Goal: Navigation & Orientation: Find specific page/section

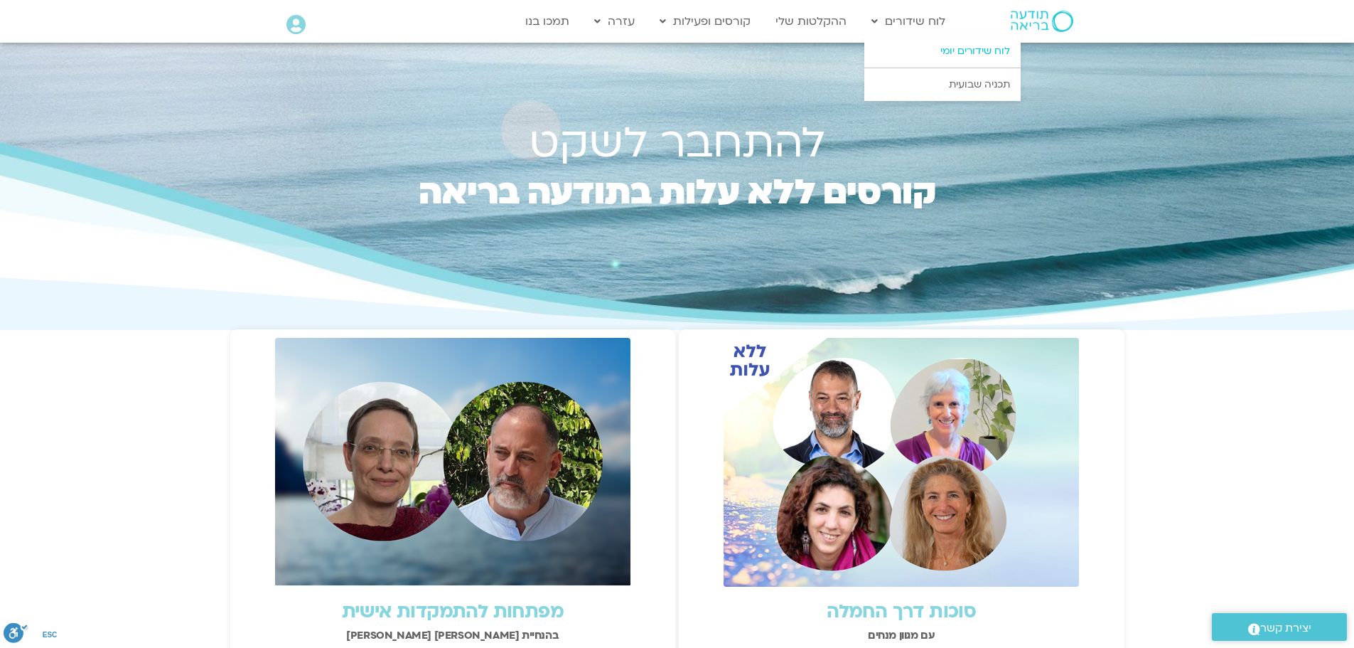
click at [950, 49] on link "לוח שידורים יומי" at bounding box center [942, 51] width 156 height 33
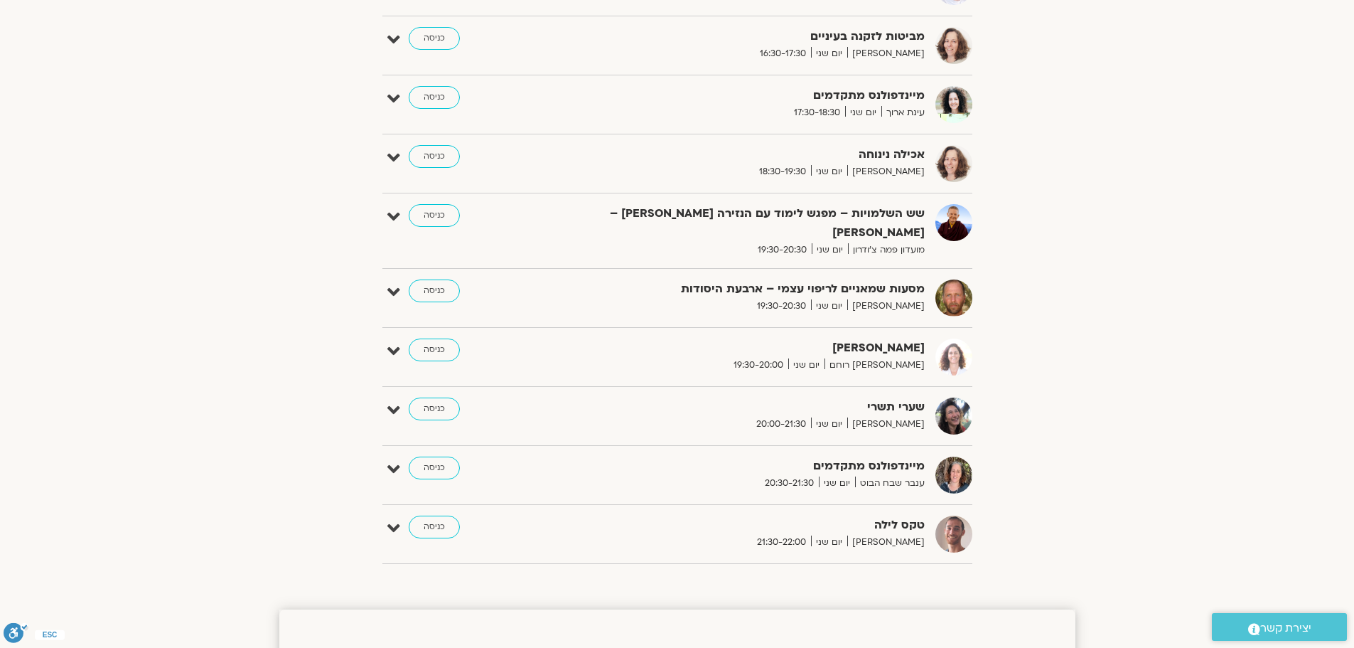
scroll to position [960, 0]
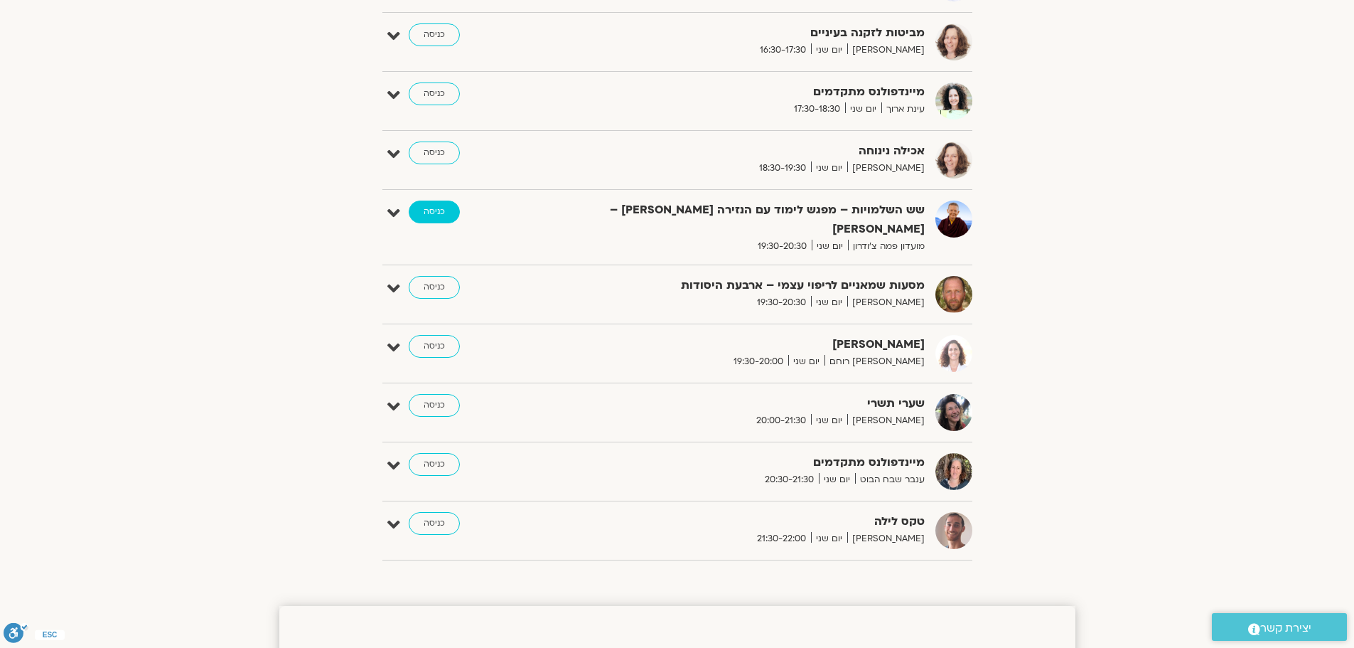
click at [441, 214] on link "כניסה" at bounding box center [434, 211] width 51 height 23
